Goal: Check status: Check status

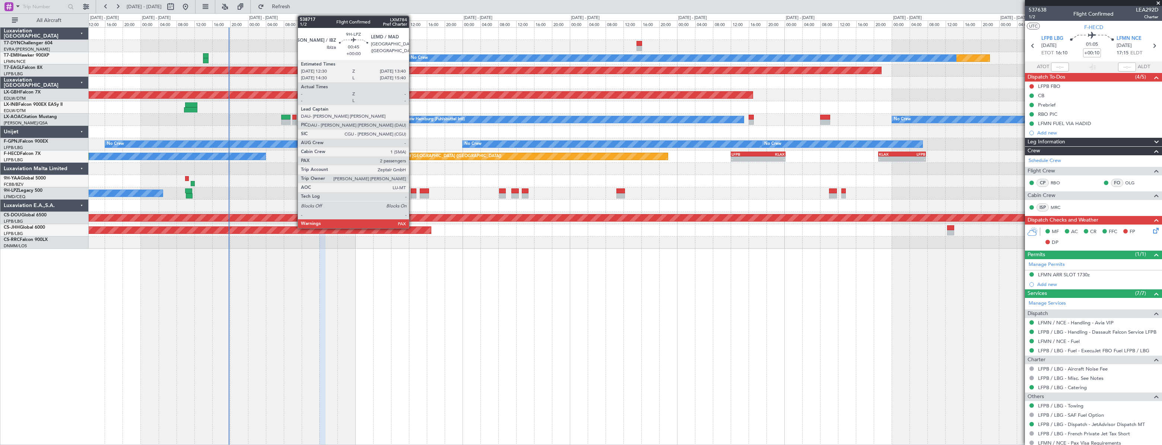
click at [412, 191] on div at bounding box center [414, 191] width 6 height 5
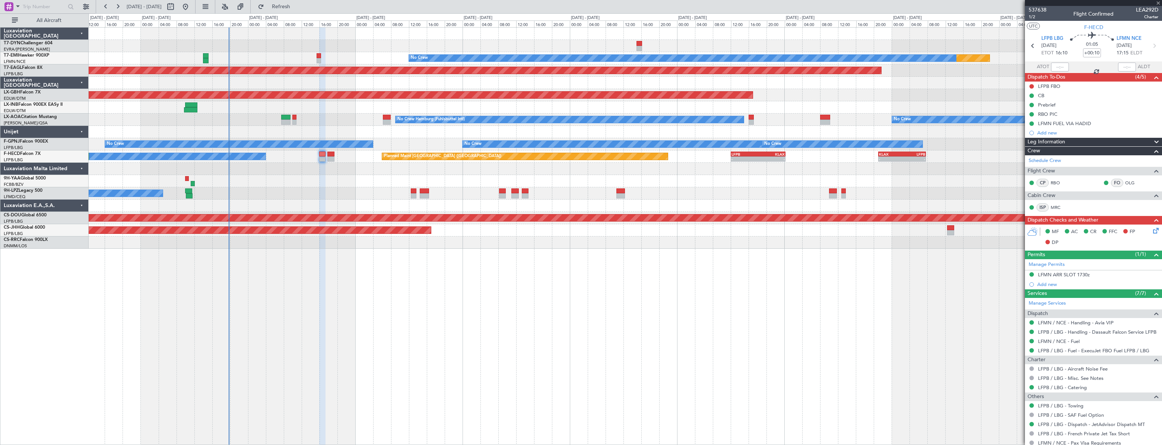
type input "2"
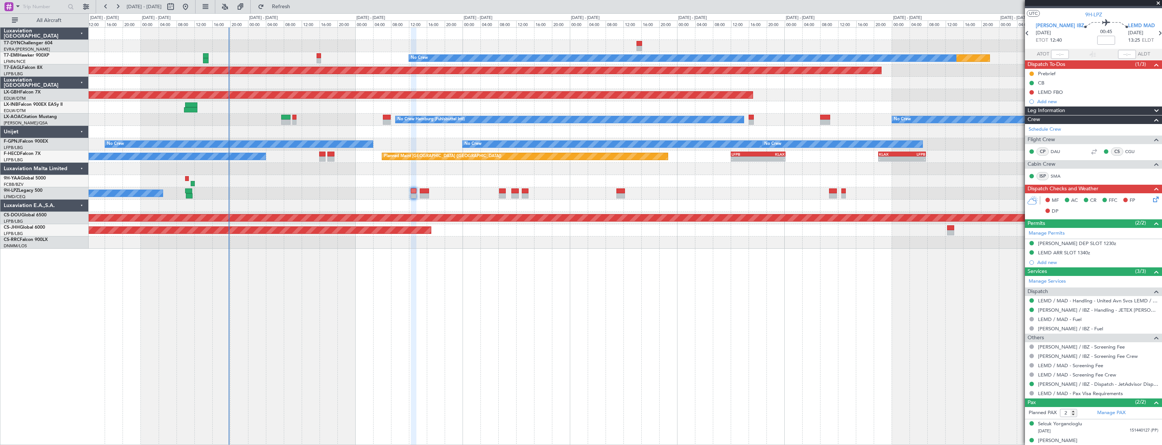
scroll to position [19, 0]
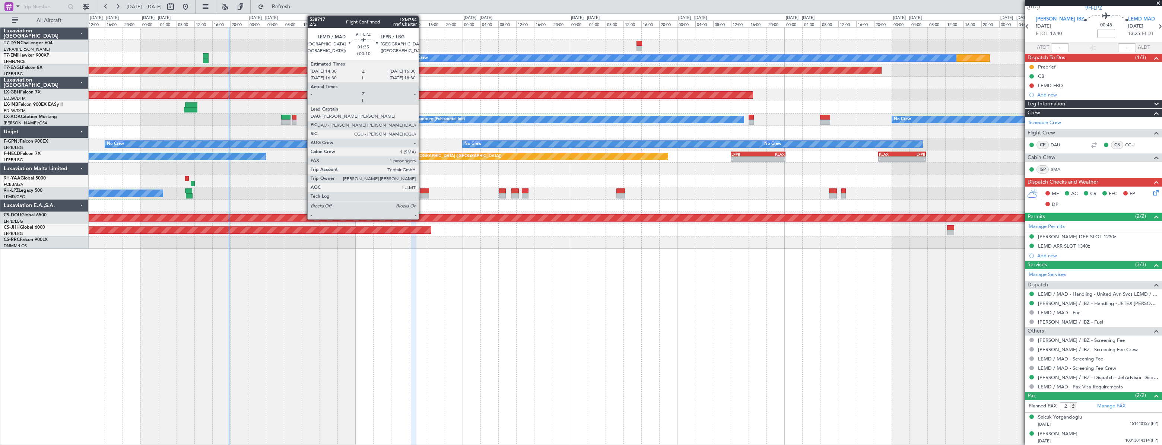
click at [422, 191] on div at bounding box center [424, 191] width 9 height 5
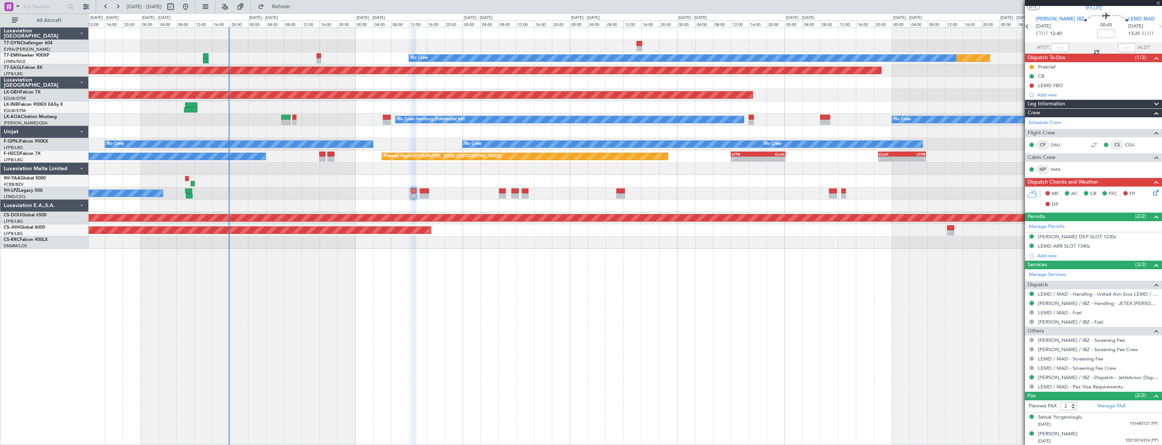
type input "+00:10"
type input "1"
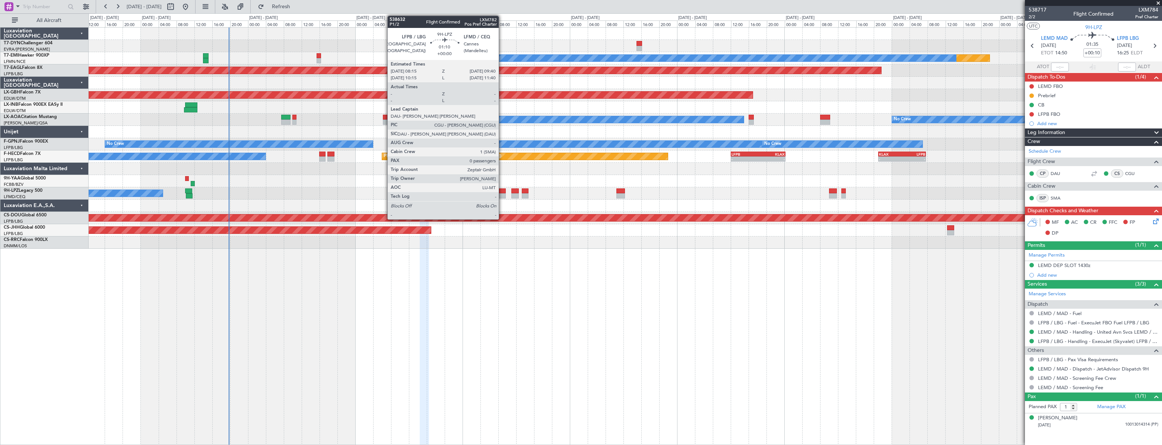
click at [502, 191] on div at bounding box center [502, 191] width 7 height 5
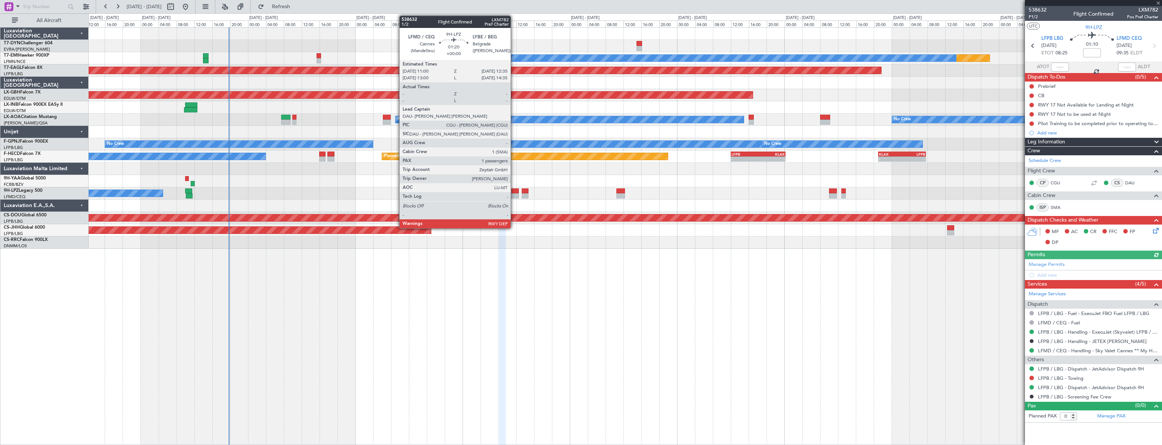
click at [514, 191] on div at bounding box center [514, 191] width 7 height 5
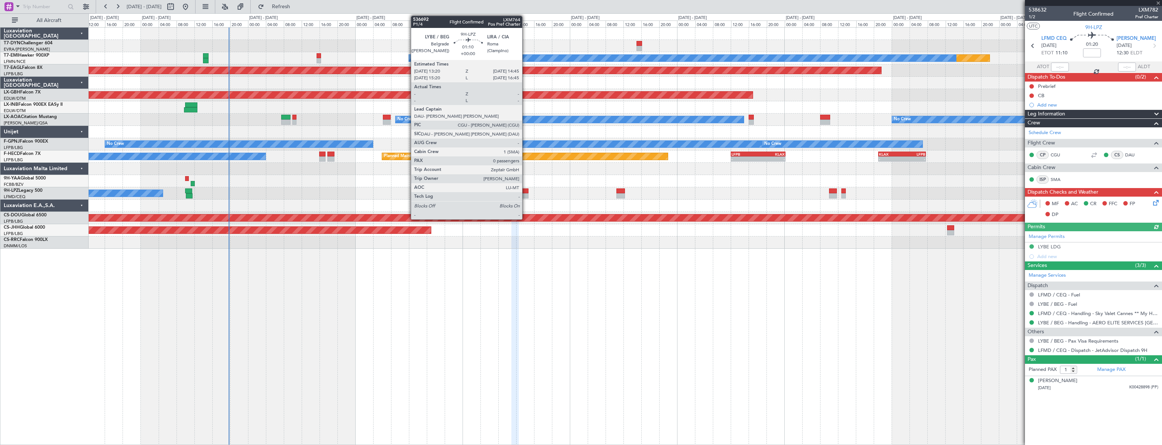
click at [526, 192] on div at bounding box center [525, 191] width 7 height 5
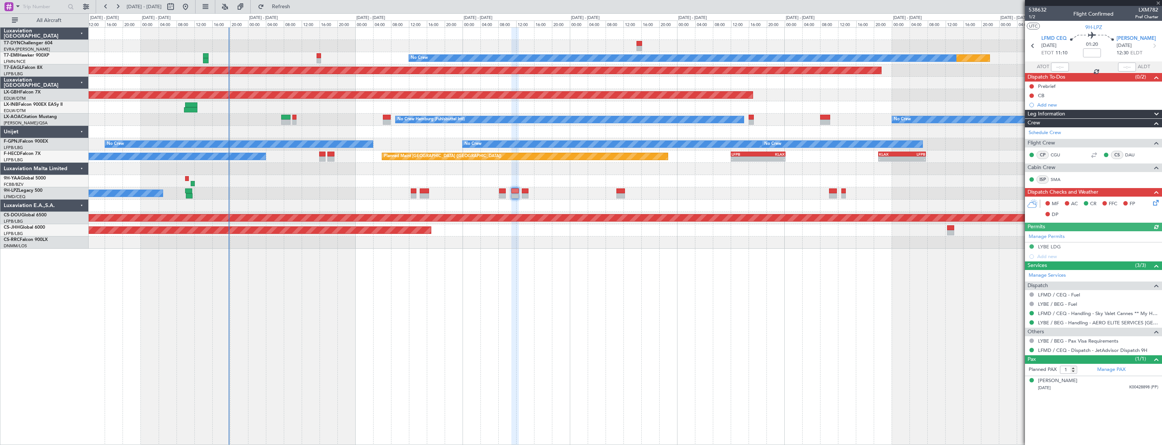
type input "0"
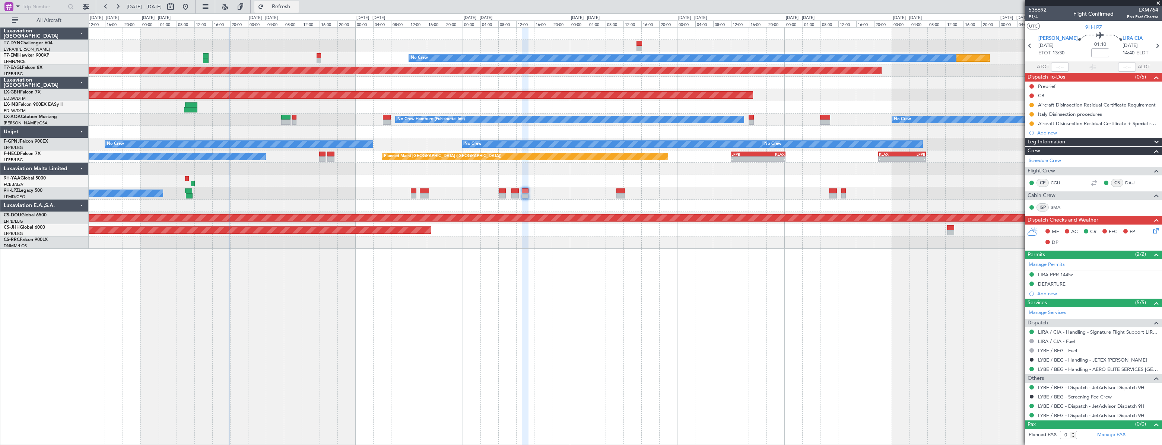
click at [284, 7] on button "Refresh" at bounding box center [276, 7] width 45 height 12
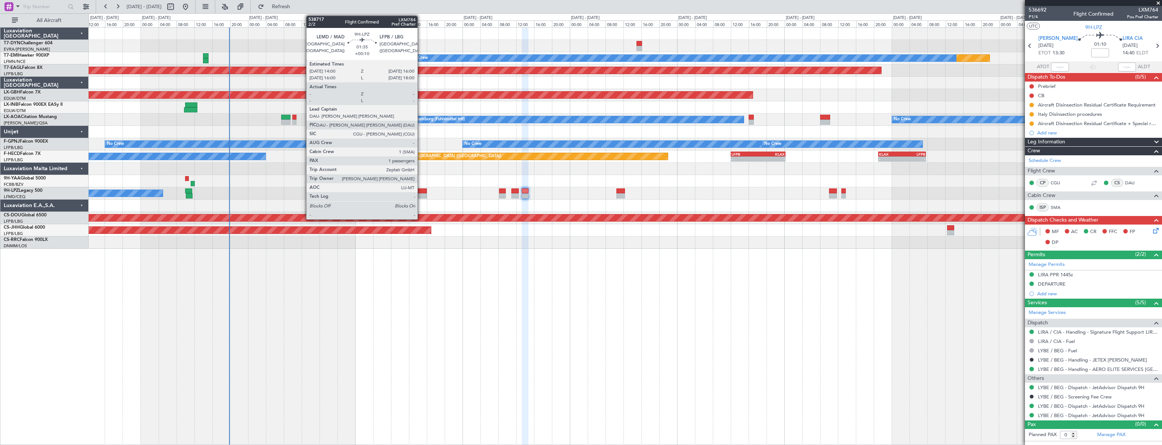
click at [421, 190] on div at bounding box center [422, 191] width 9 height 5
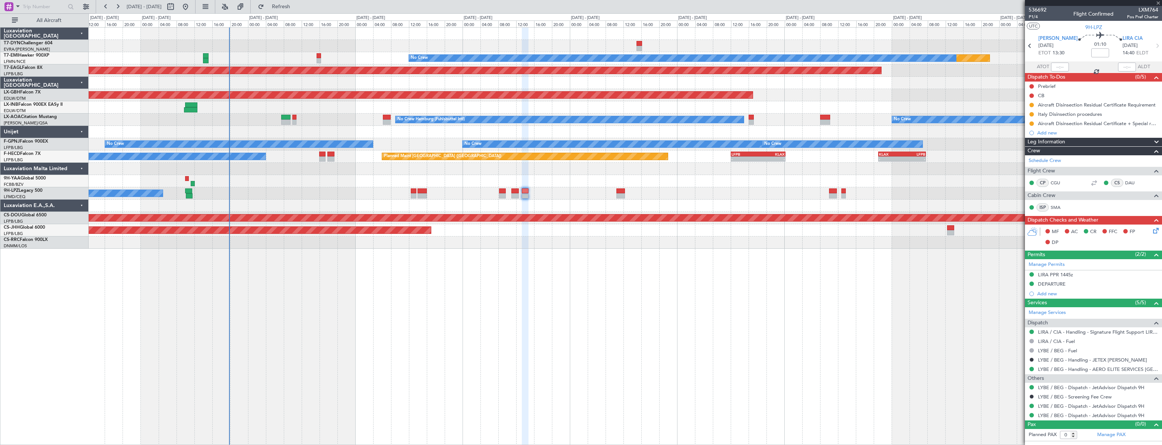
type input "+00:10"
type input "1"
